Goal: Task Accomplishment & Management: Manage account settings

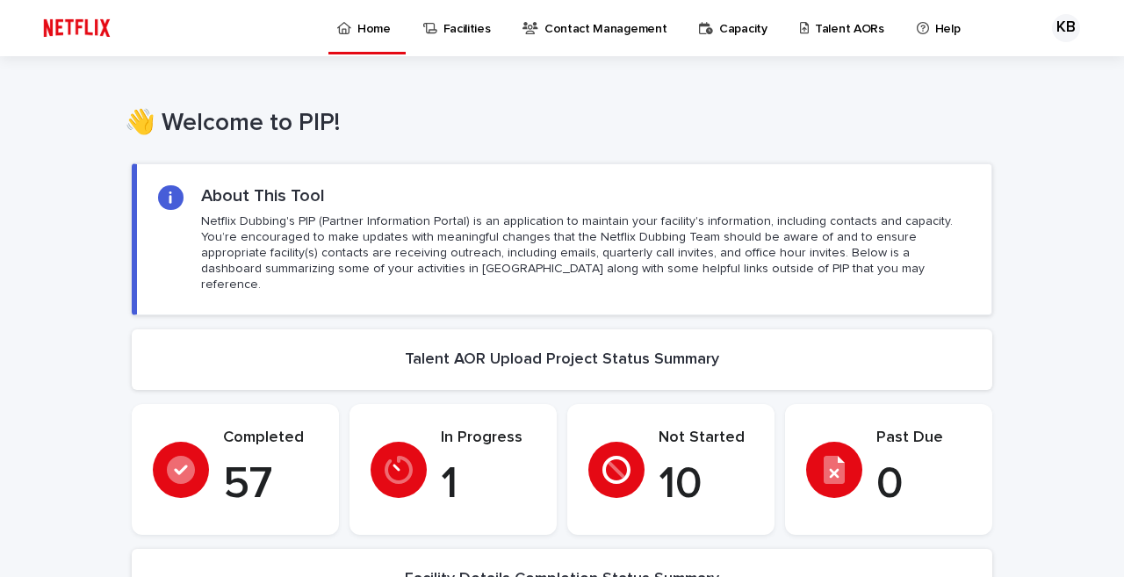
click at [838, 26] on p "Talent AORs" at bounding box center [849, 18] width 69 height 37
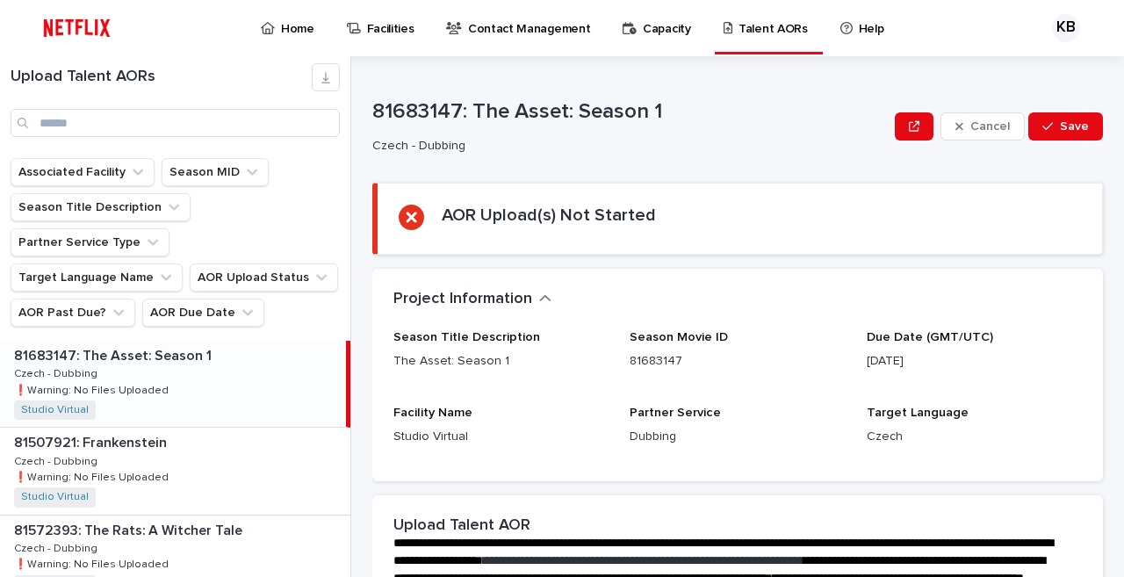
click at [173, 349] on div "81683147: The Asset: Season 1 81683147: The Asset: Season 1 Czech - Dubbing Cze…" at bounding box center [173, 384] width 346 height 86
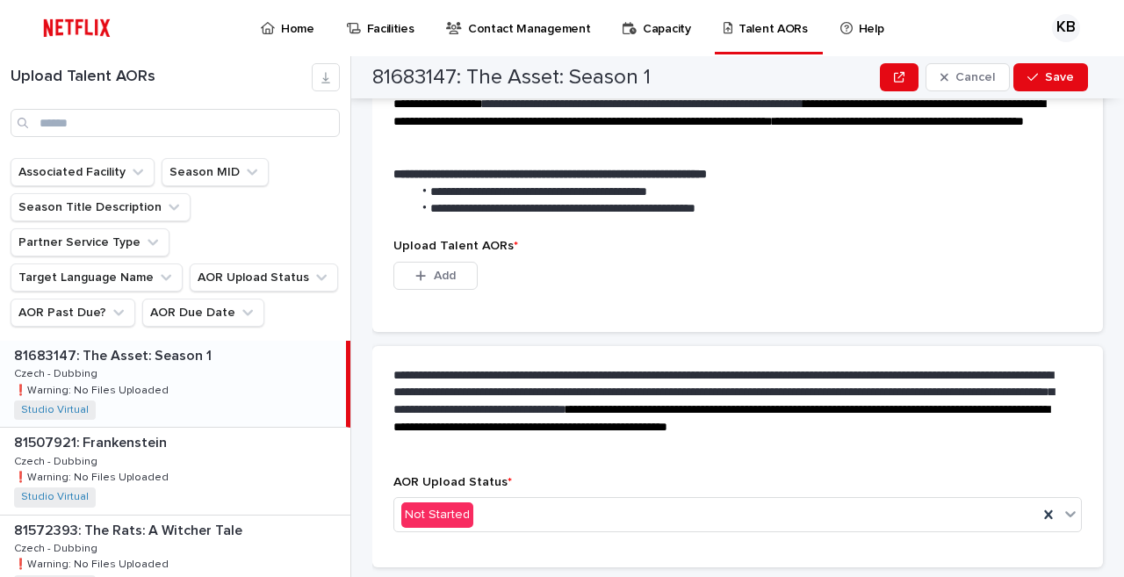
scroll to position [457, 0]
click at [426, 271] on icon "button" at bounding box center [420, 275] width 11 height 12
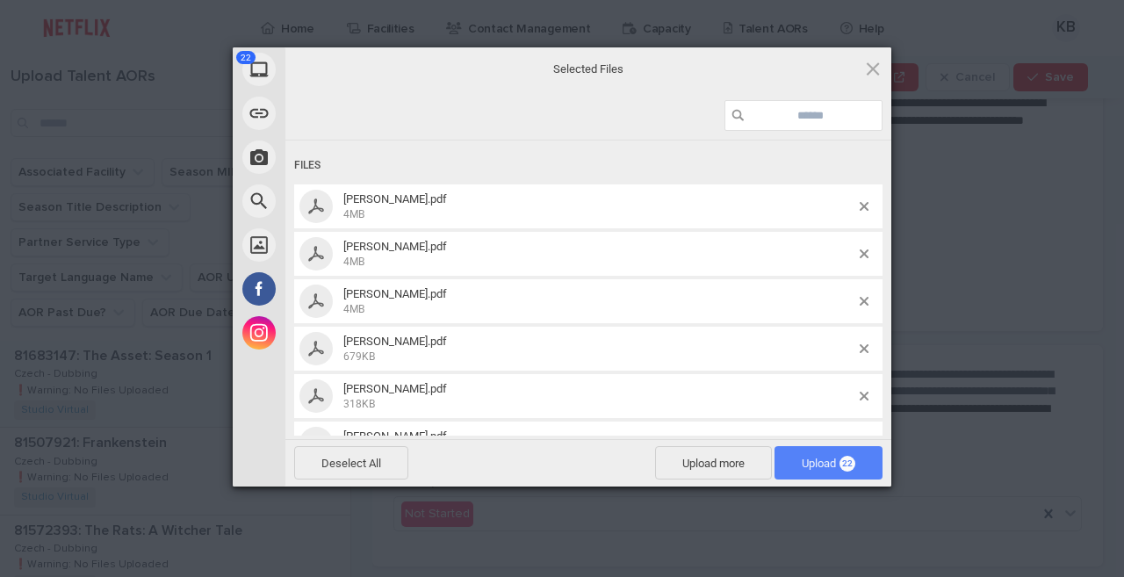
click at [824, 471] on span "Upload 22" at bounding box center [828, 462] width 108 height 33
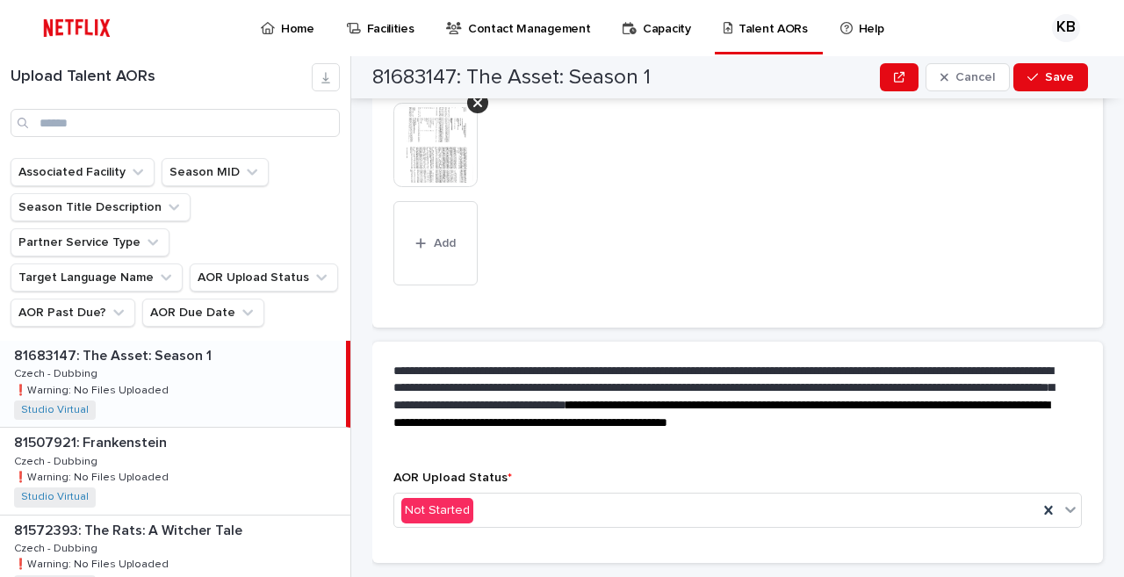
scroll to position [875, 0]
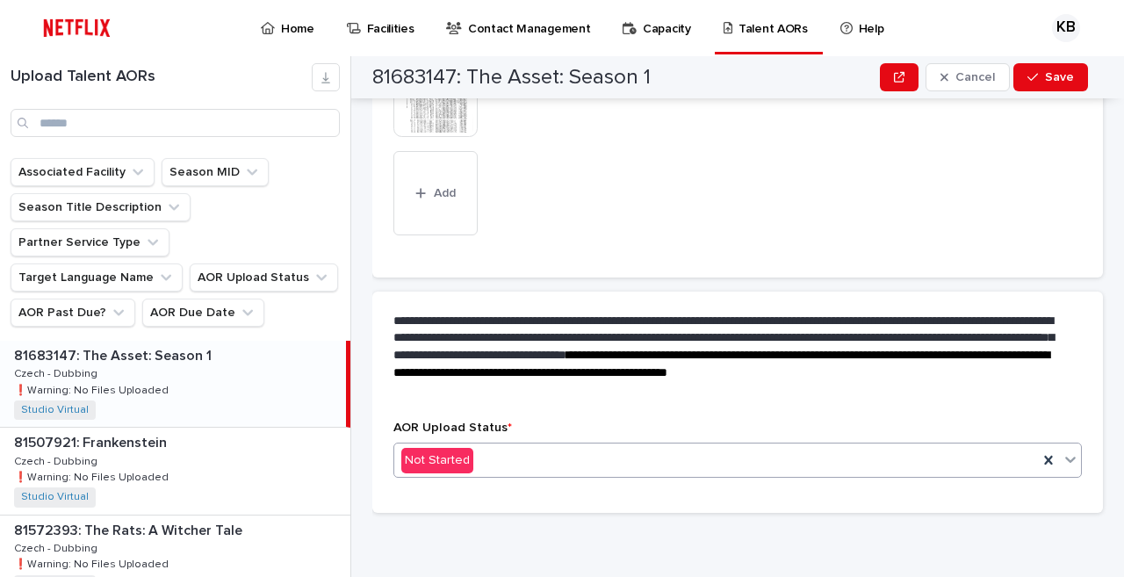
click at [529, 455] on div "Not Started" at bounding box center [716, 460] width 644 height 29
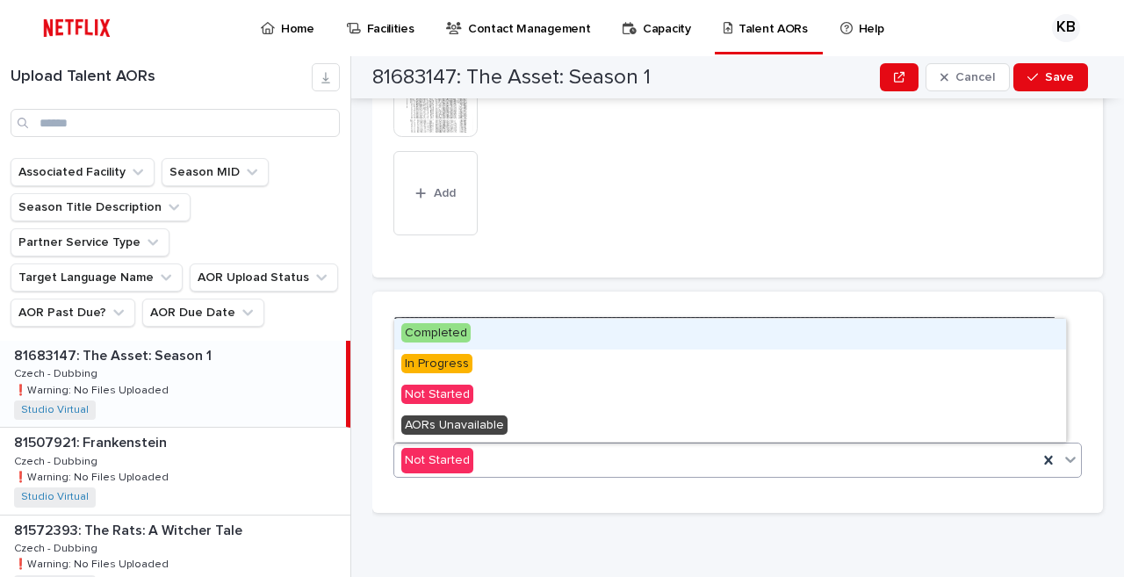
click at [444, 331] on span "Completed" at bounding box center [435, 332] width 69 height 19
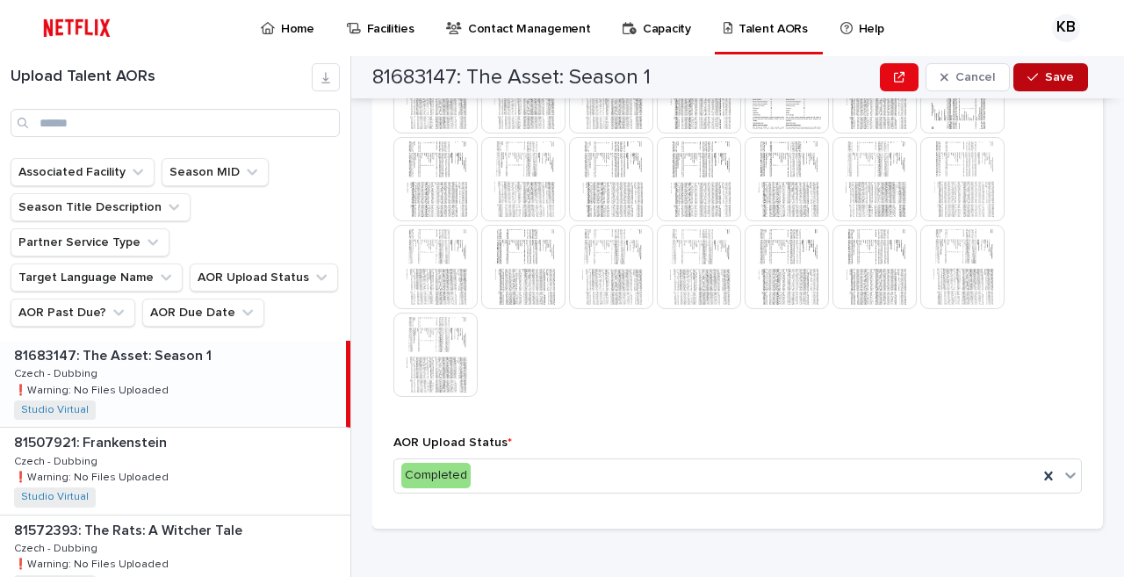
scroll to position [630, 0]
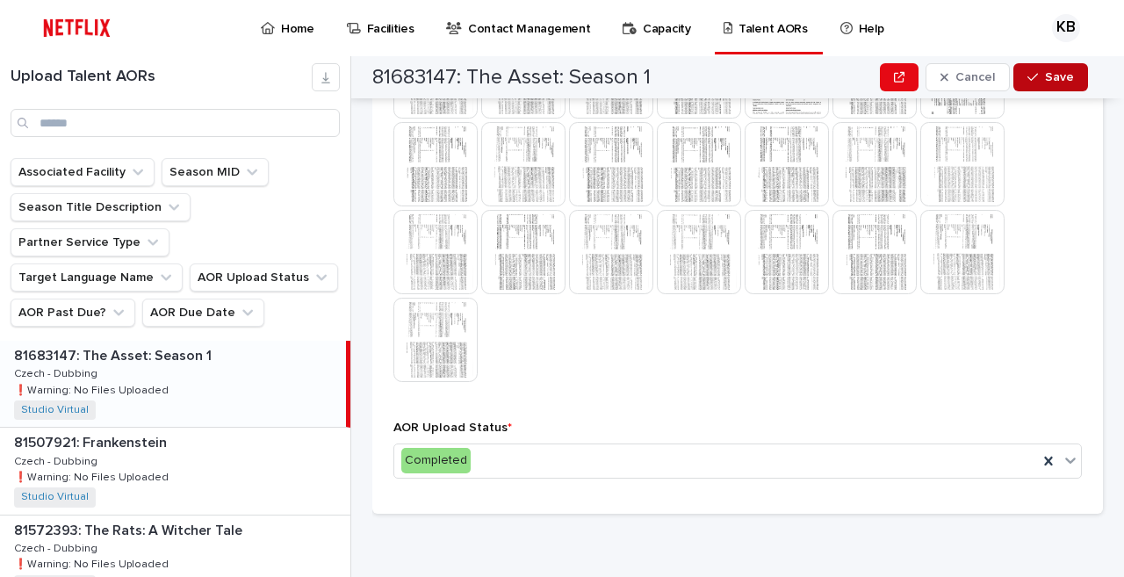
click at [1066, 76] on span "Save" at bounding box center [1059, 77] width 29 height 12
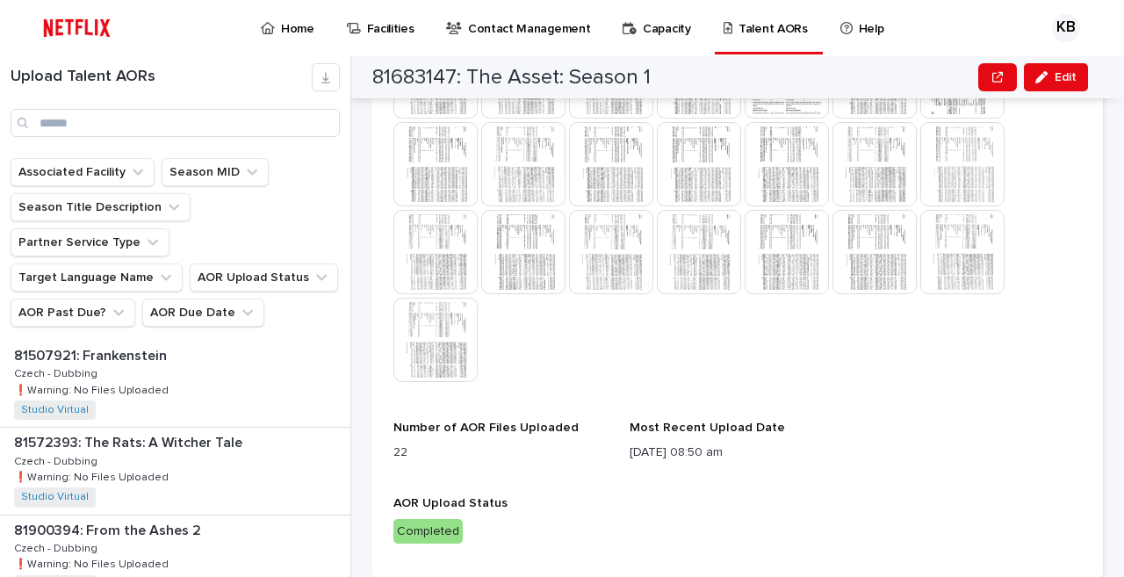
scroll to position [658, 0]
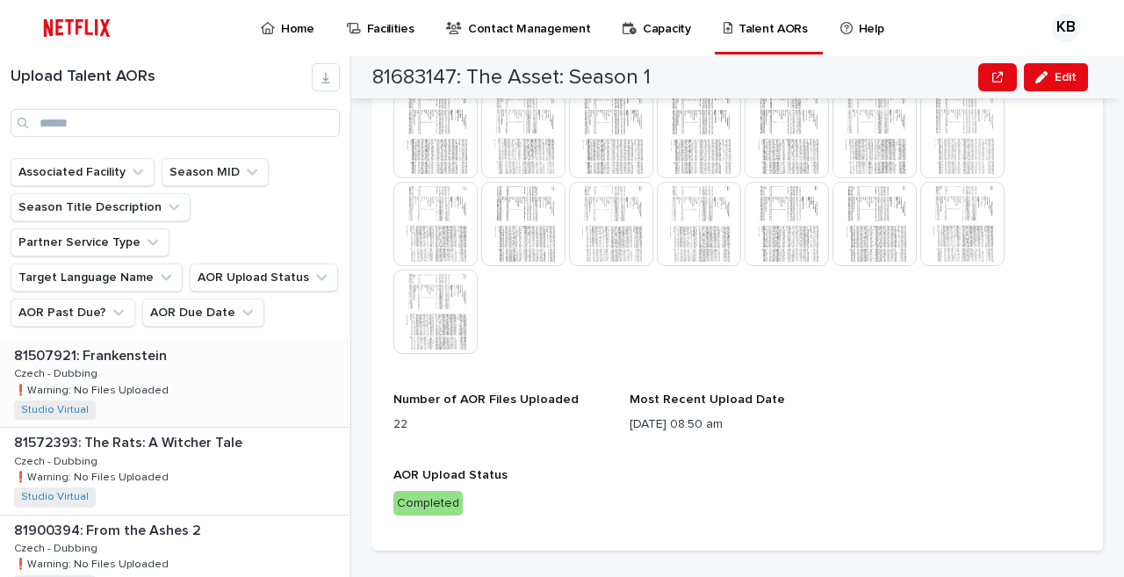
click at [222, 341] on div "81507921: Frankenstein 81507921: Frankenstein Czech - Dubbing Czech - Dubbing ❗…" at bounding box center [175, 384] width 350 height 86
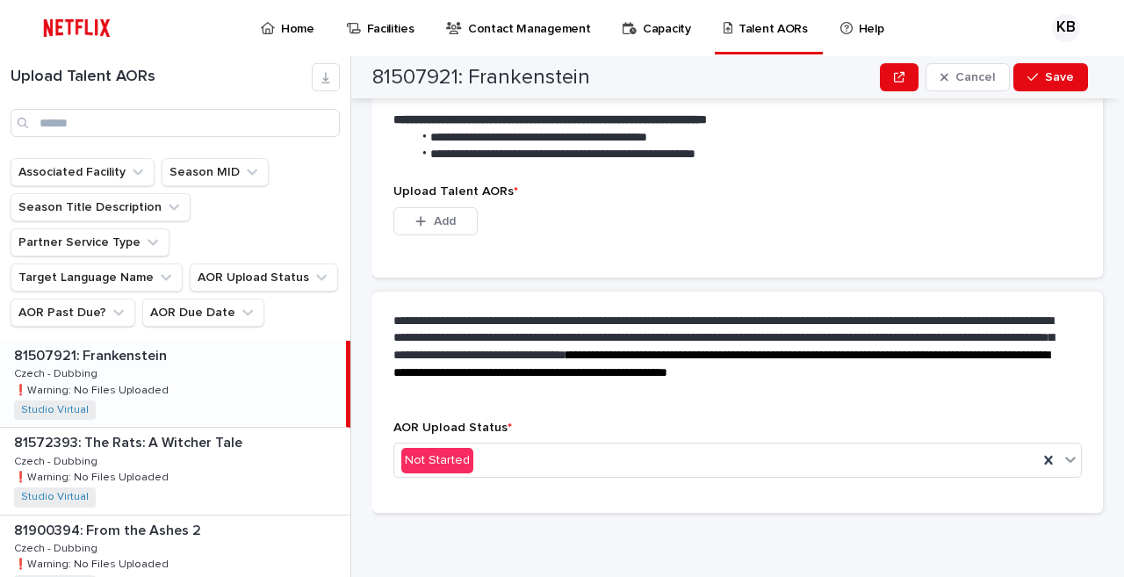
scroll to position [511, 0]
click at [432, 215] on button "Add" at bounding box center [435, 221] width 84 height 28
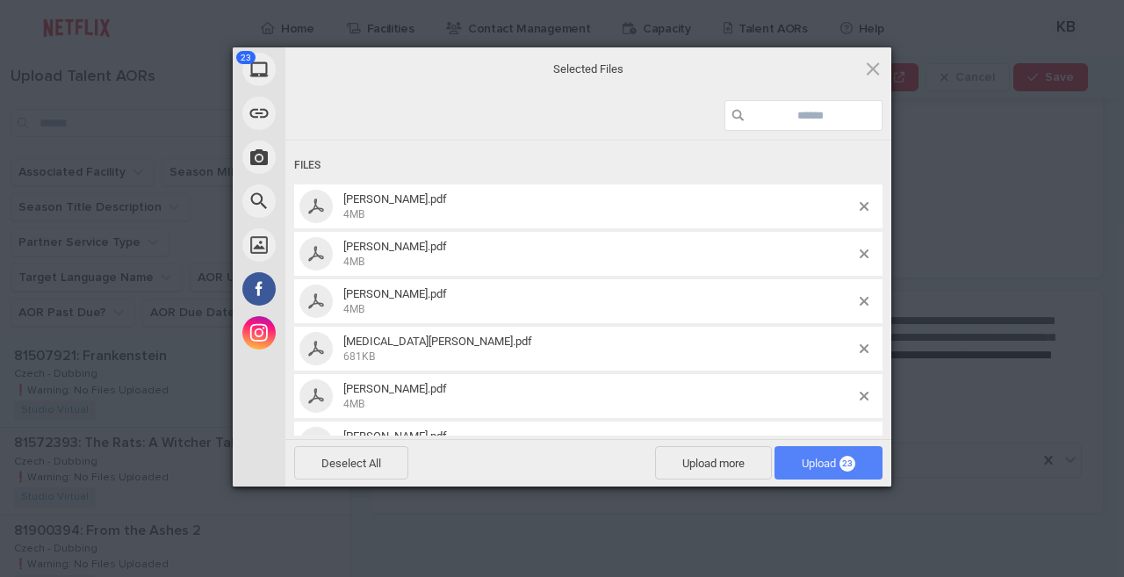
click at [836, 464] on span "Upload 23" at bounding box center [829, 463] width 54 height 13
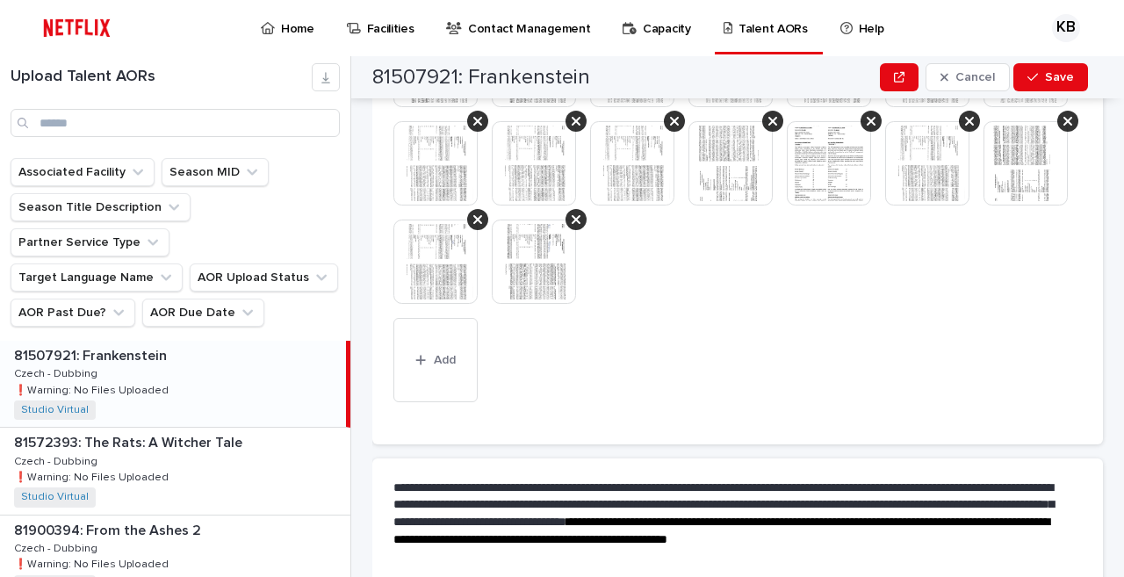
scroll to position [693, 0]
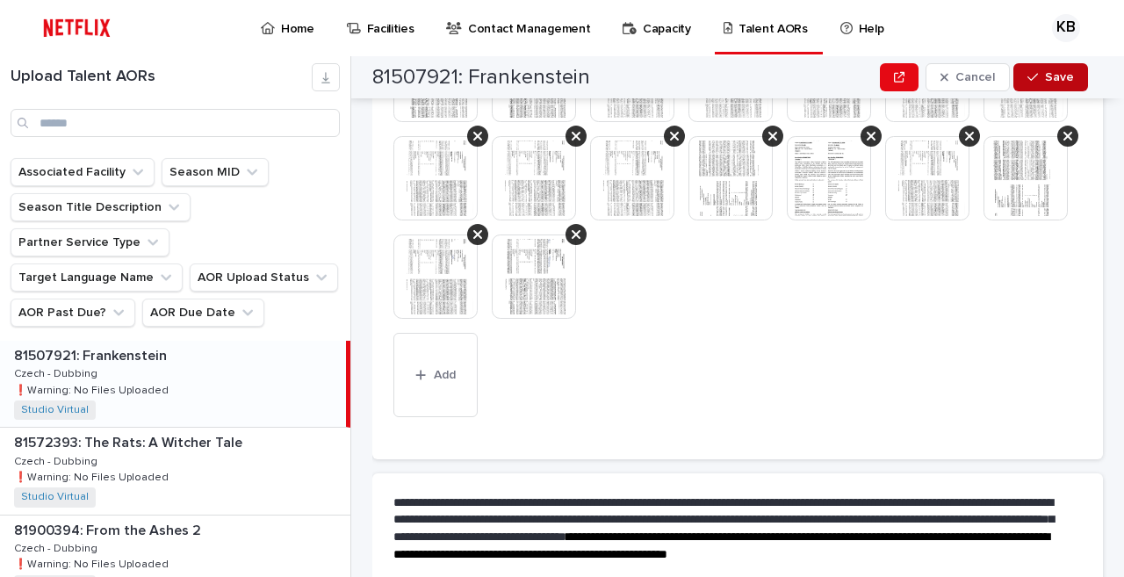
click at [1058, 79] on span "Save" at bounding box center [1059, 77] width 29 height 12
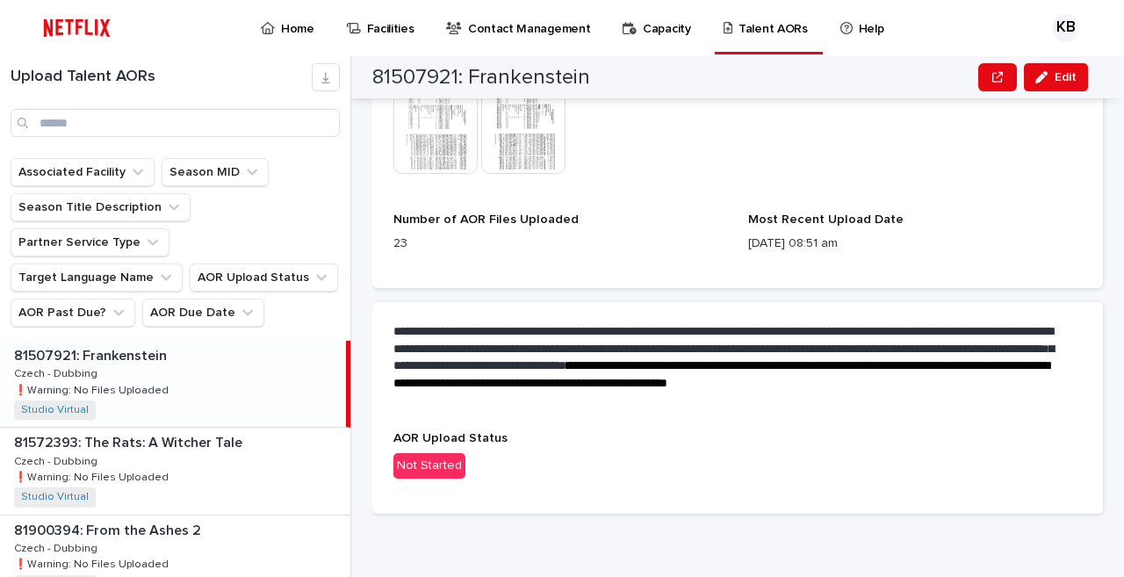
scroll to position [731, 0]
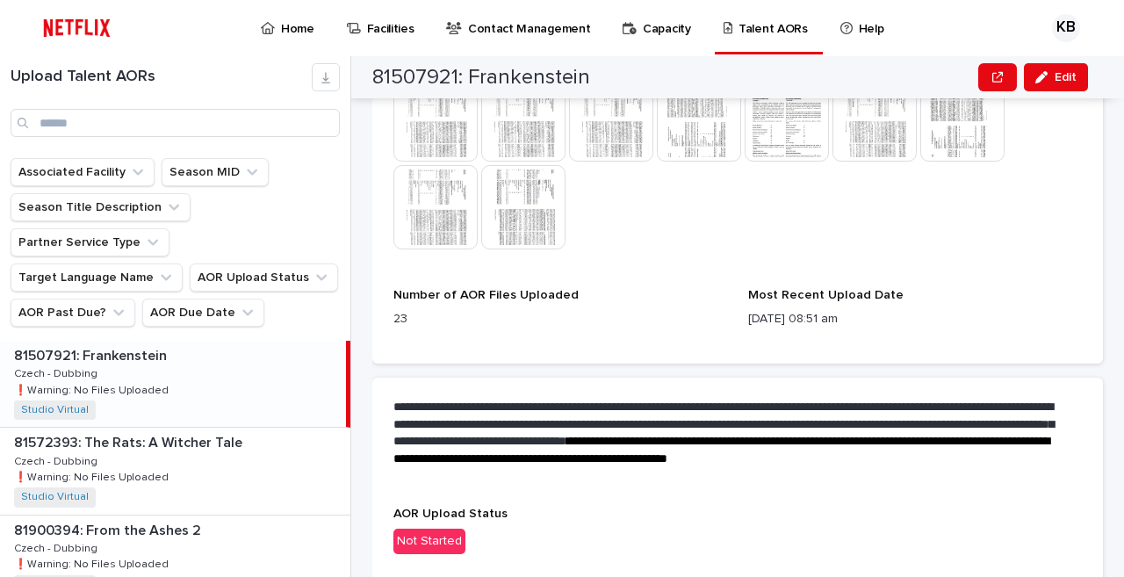
click at [508, 539] on p "Not Started" at bounding box center [737, 541] width 688 height 25
click at [1063, 78] on span "Edit" at bounding box center [1066, 77] width 22 height 12
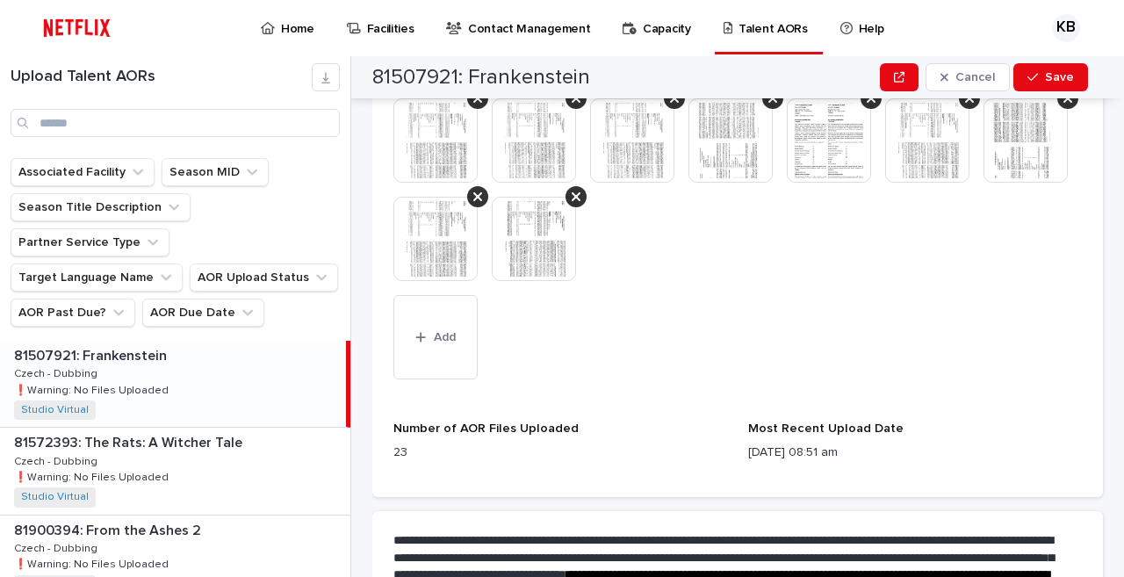
scroll to position [950, 0]
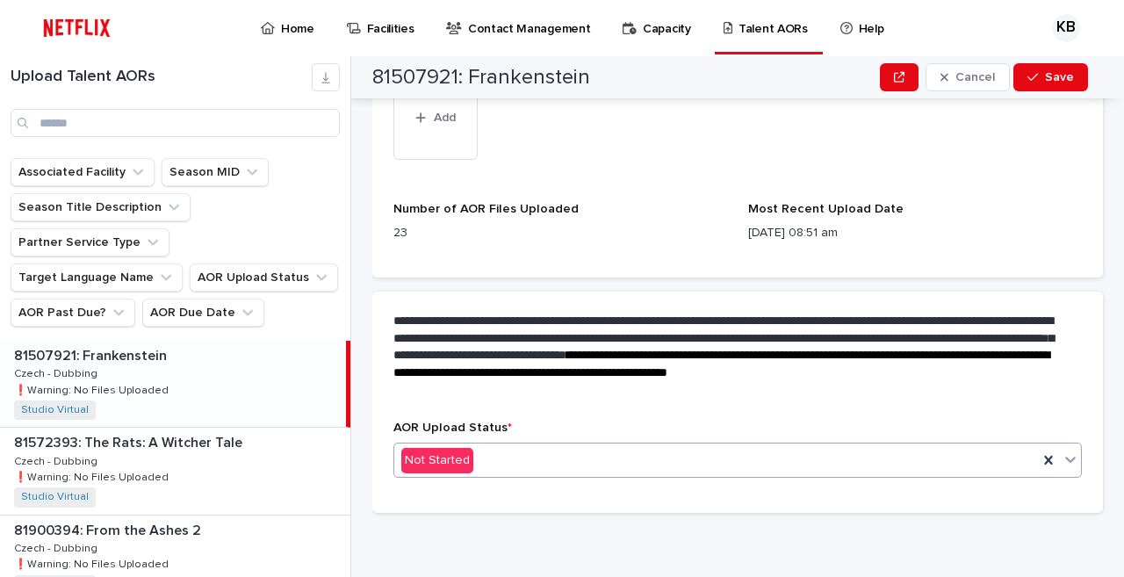
click at [492, 450] on div "Not Started" at bounding box center [716, 460] width 644 height 29
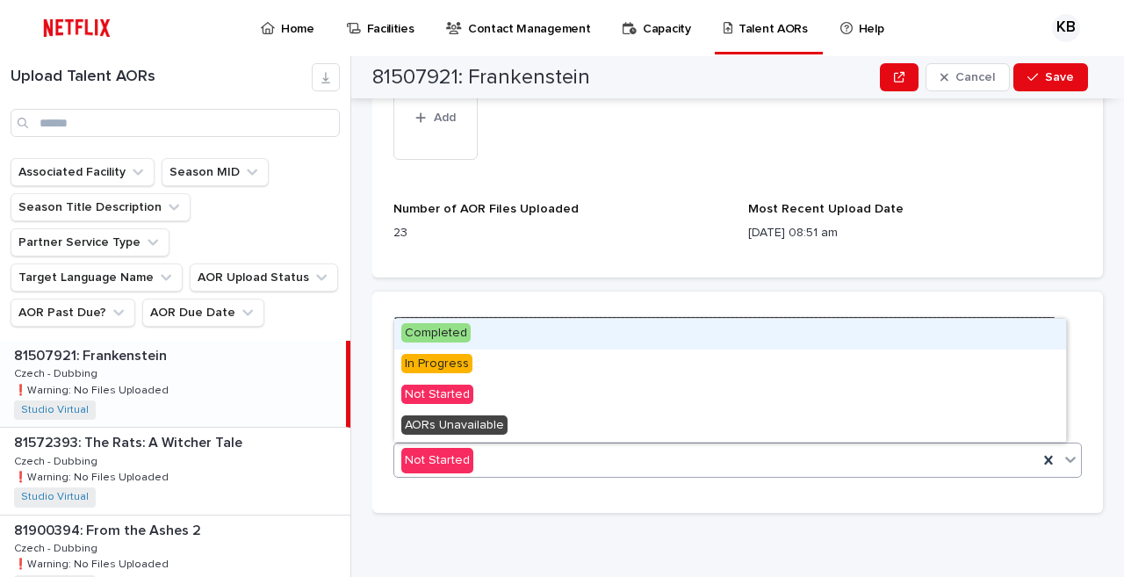
click at [464, 338] on span "Completed" at bounding box center [435, 332] width 69 height 19
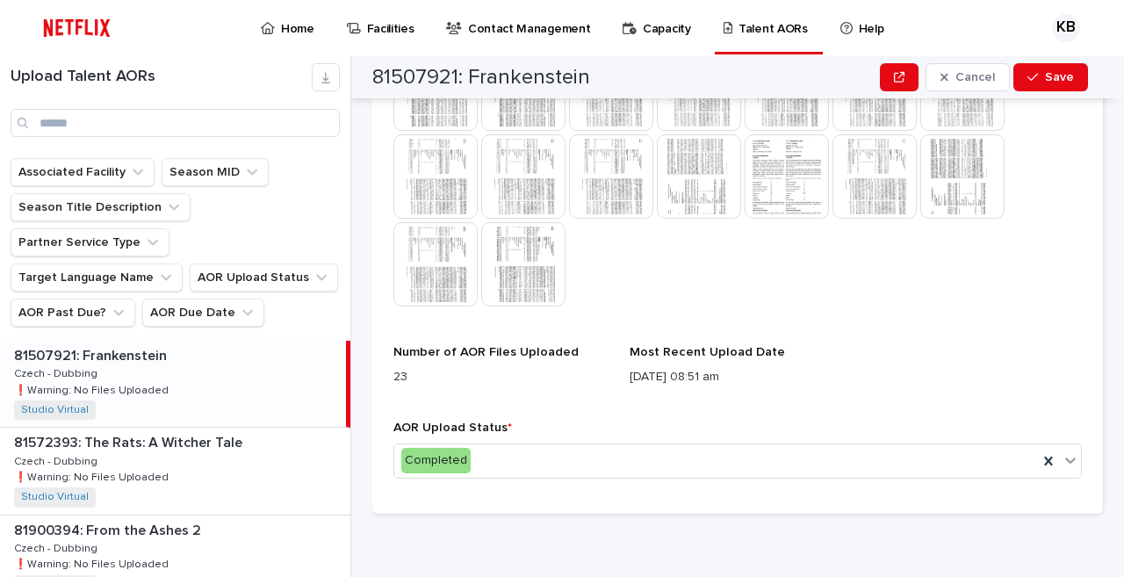
scroll to position [705, 0]
click at [1059, 80] on span "Save" at bounding box center [1059, 77] width 29 height 12
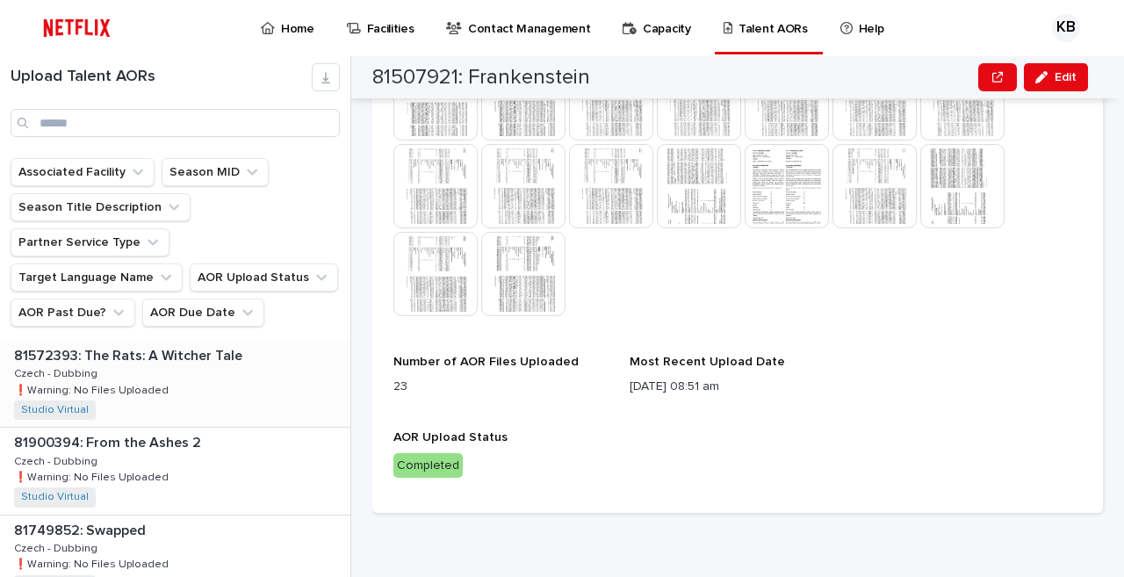
scroll to position [695, 0]
